Goal: Use online tool/utility: Use online tool/utility

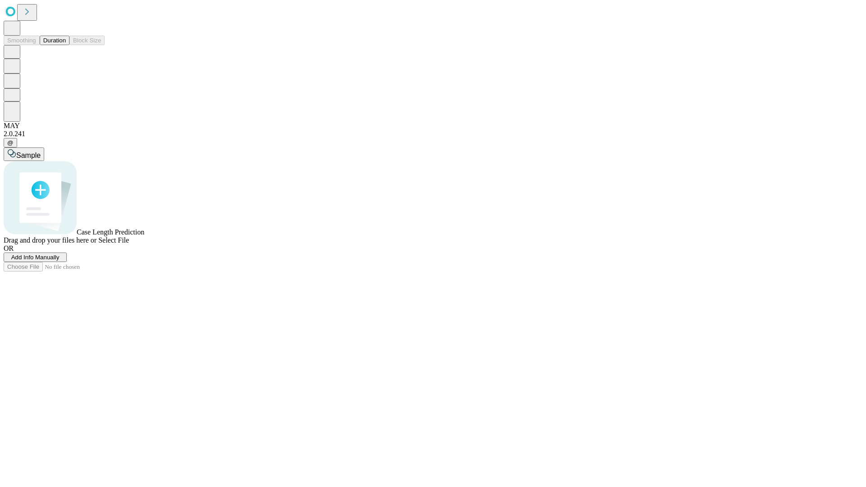
click at [66, 45] on button "Duration" at bounding box center [55, 40] width 30 height 9
click at [41, 152] on span "Sample" at bounding box center [28, 156] width 24 height 8
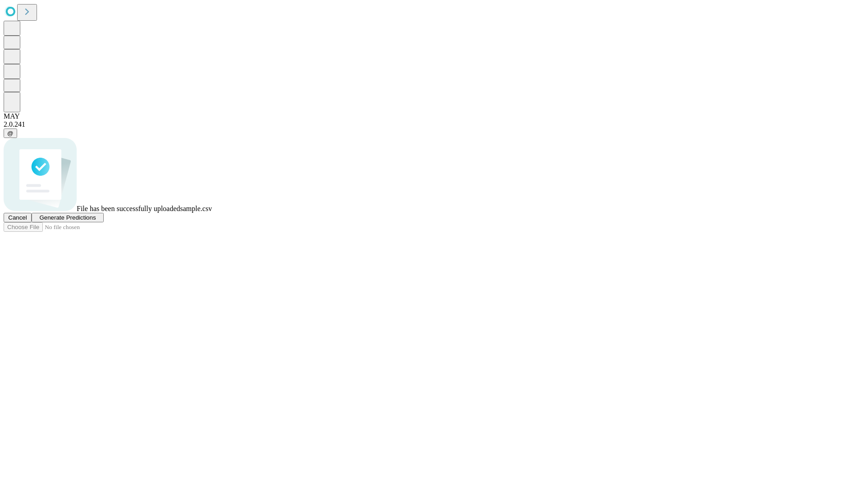
click at [96, 221] on span "Generate Predictions" at bounding box center [67, 217] width 56 height 7
